Goal: Navigation & Orientation: Find specific page/section

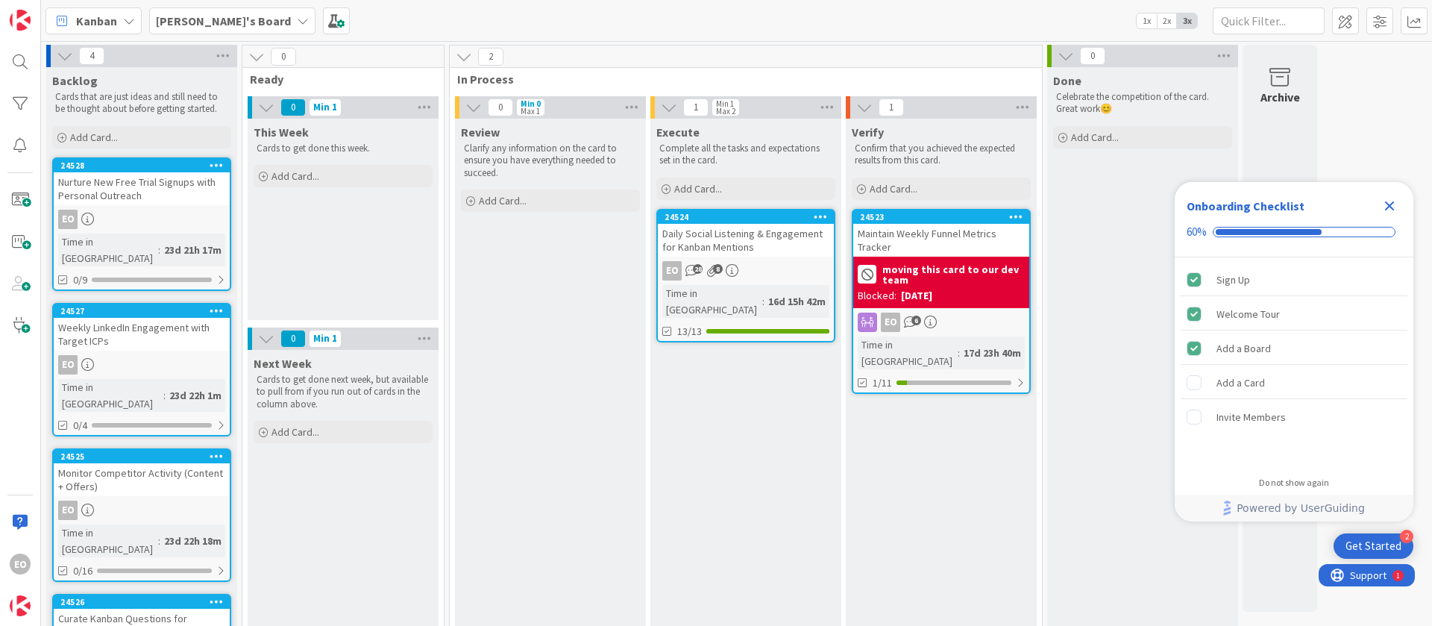
click at [1391, 205] on icon "Close Checklist" at bounding box center [1390, 206] width 10 height 10
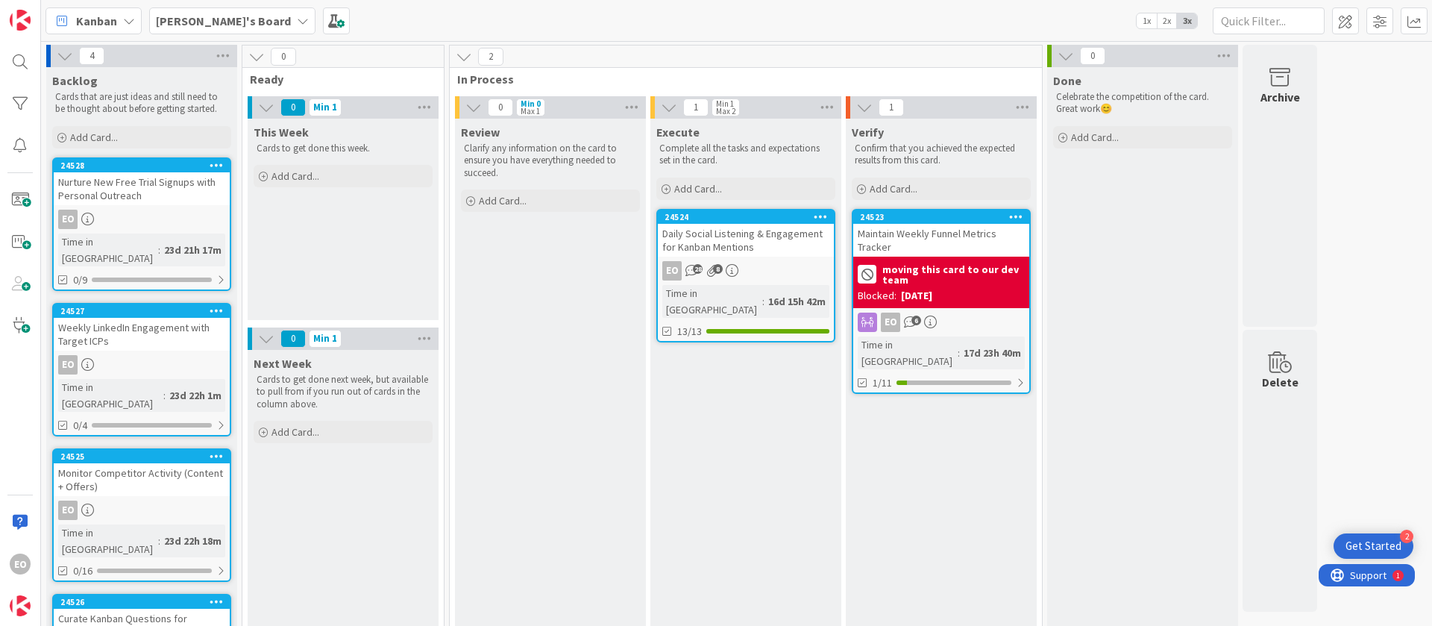
click at [764, 262] on div "EO 28 8" at bounding box center [746, 270] width 176 height 19
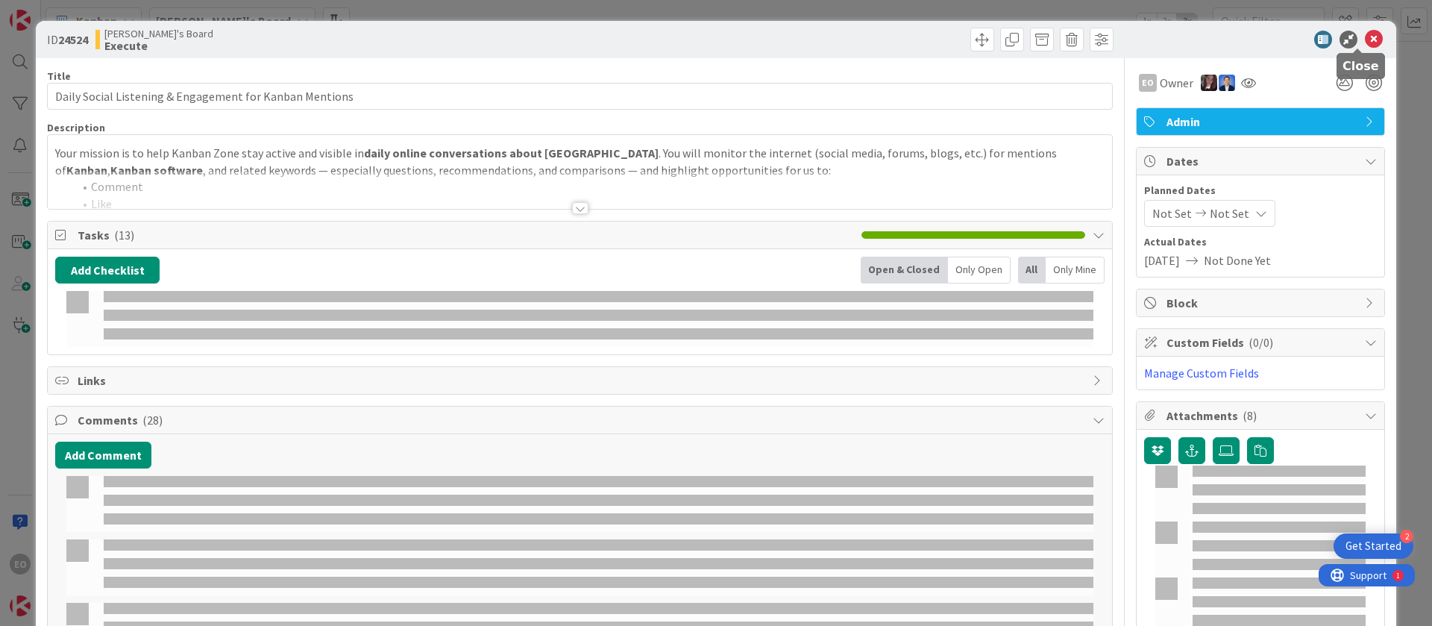
click at [1365, 38] on icon at bounding box center [1374, 40] width 18 height 18
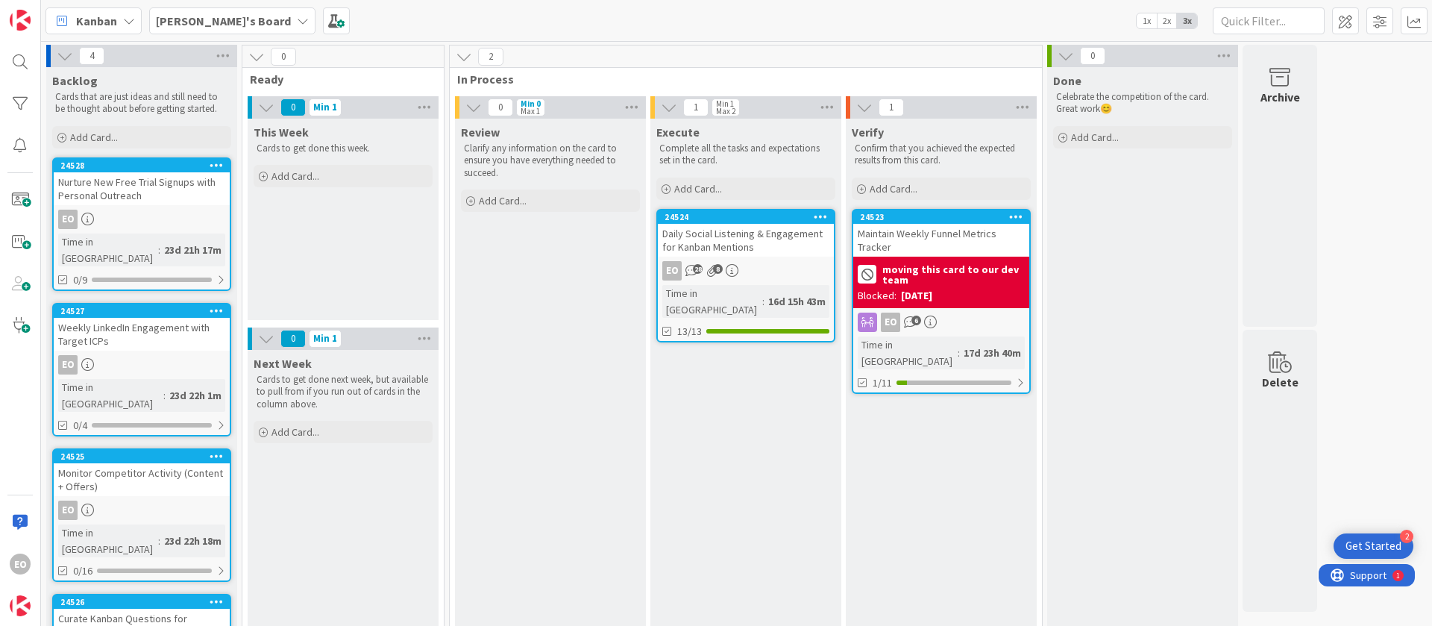
click at [753, 233] on div "Daily Social Listening & Engagement for Kanban Mentions" at bounding box center [746, 240] width 176 height 33
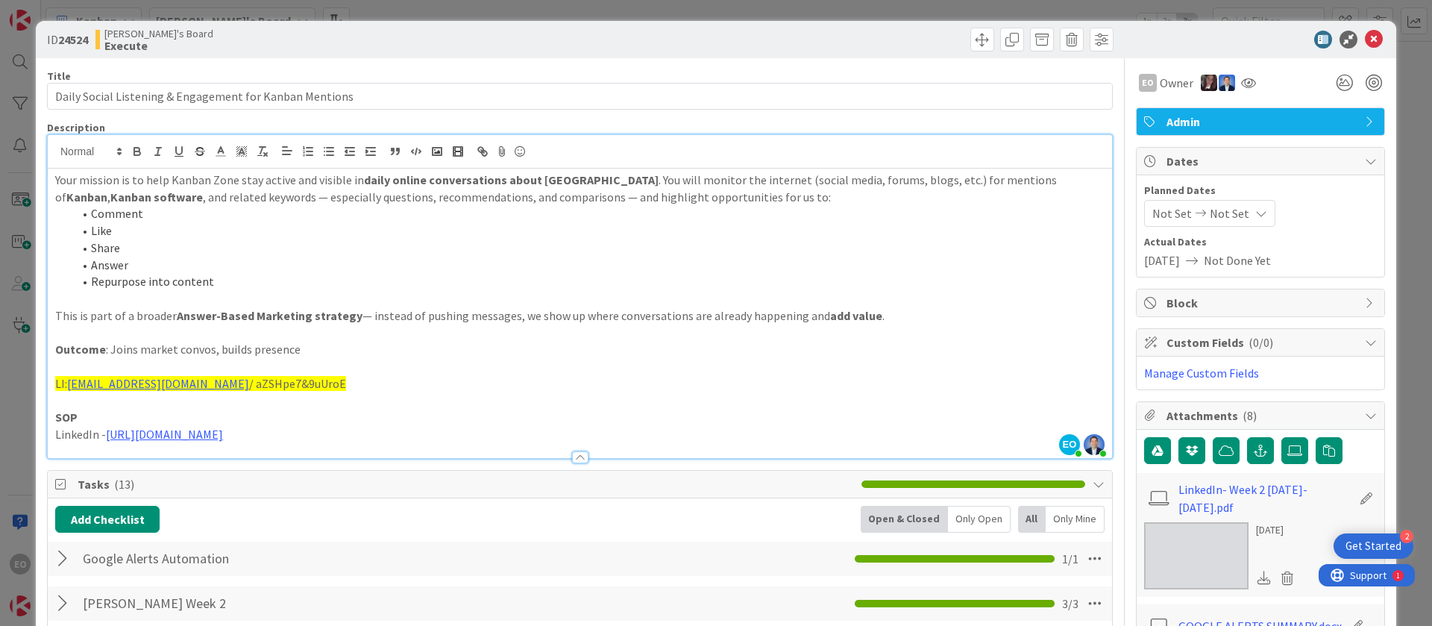
click at [363, 167] on div "EO [PERSON_NAME] joined 17 m ago [PERSON_NAME] joined 1 m ago Your mission is t…" at bounding box center [580, 296] width 1064 height 323
